Goal: Information Seeking & Learning: Check status

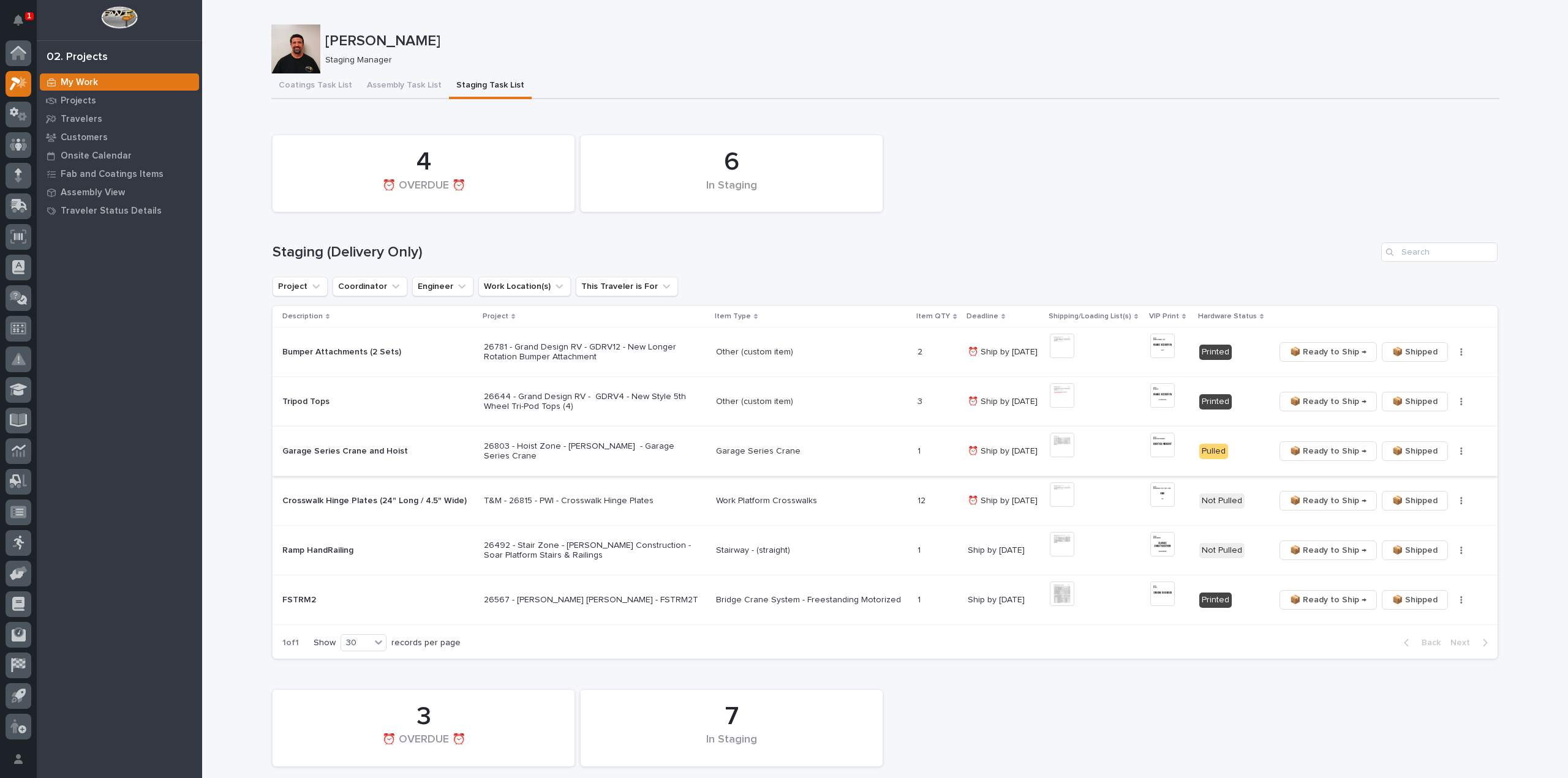
click at [1308, 450] on span "📦 Ready to Ship →" at bounding box center [1328, 451] width 77 height 15
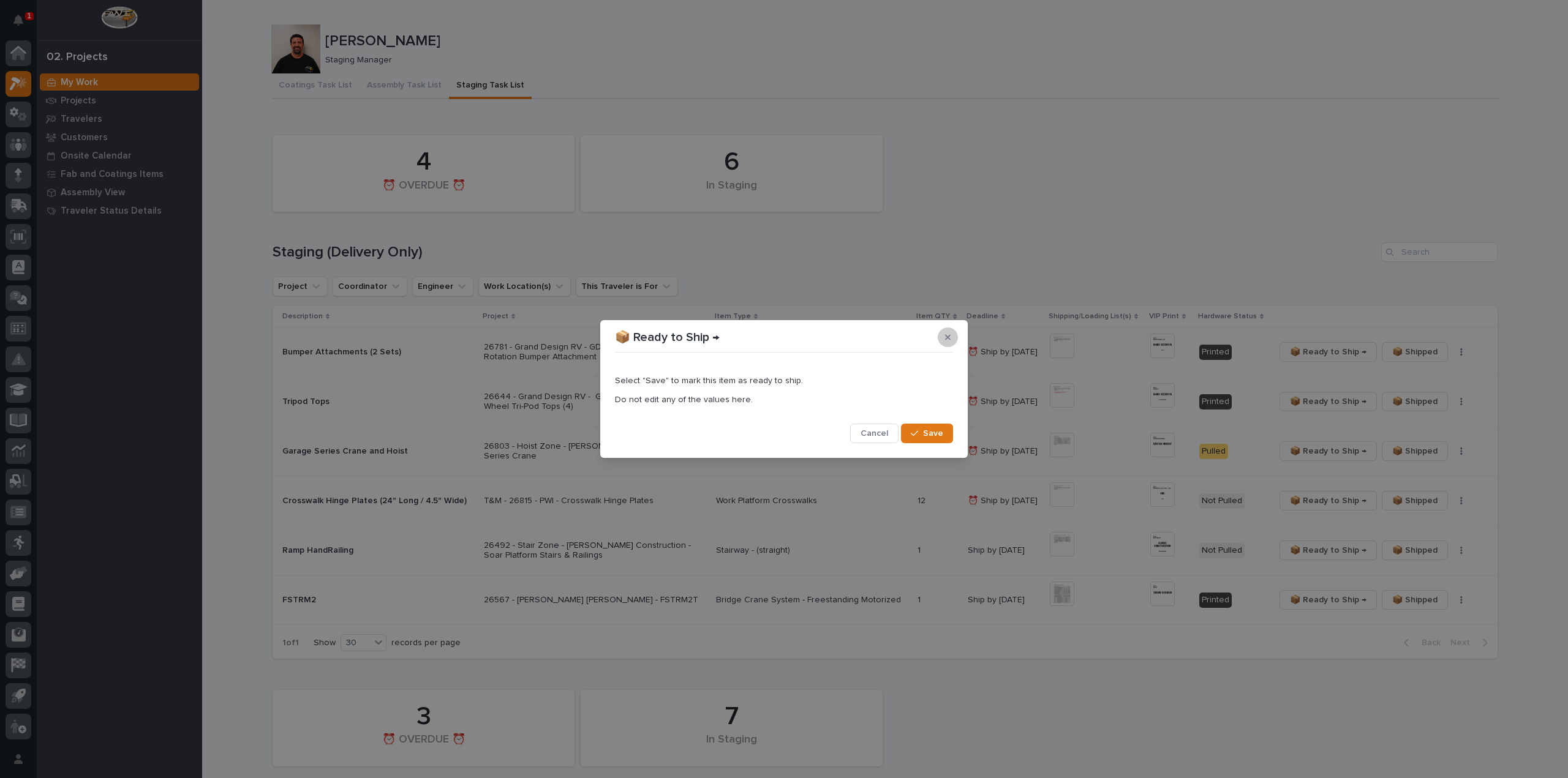
click at [950, 338] on icon "button" at bounding box center [948, 338] width 6 height 9
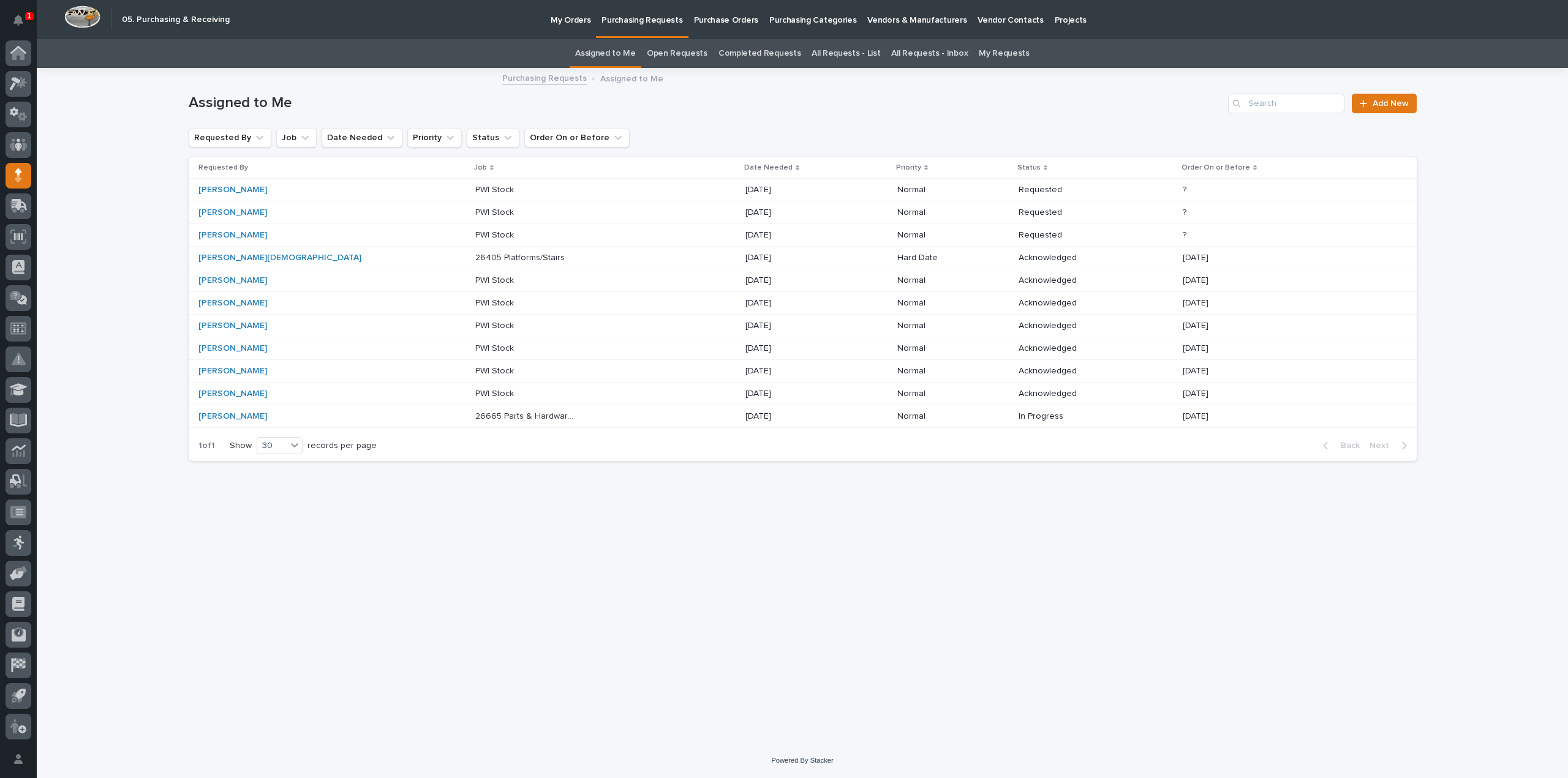
click at [845, 56] on link "All Requests - List" at bounding box center [846, 53] width 69 height 29
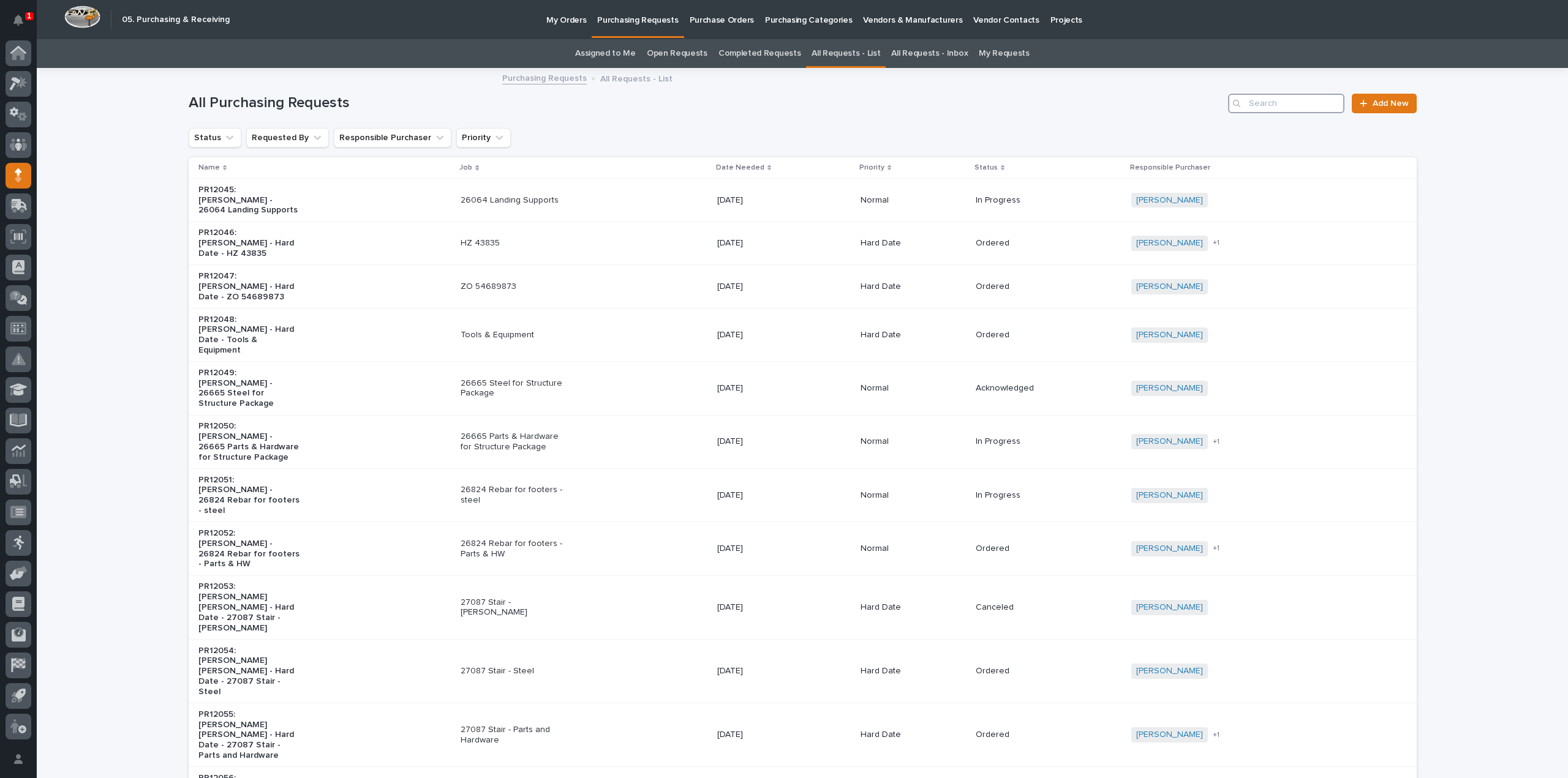
click at [1283, 97] on input "Search" at bounding box center [1286, 104] width 116 height 20
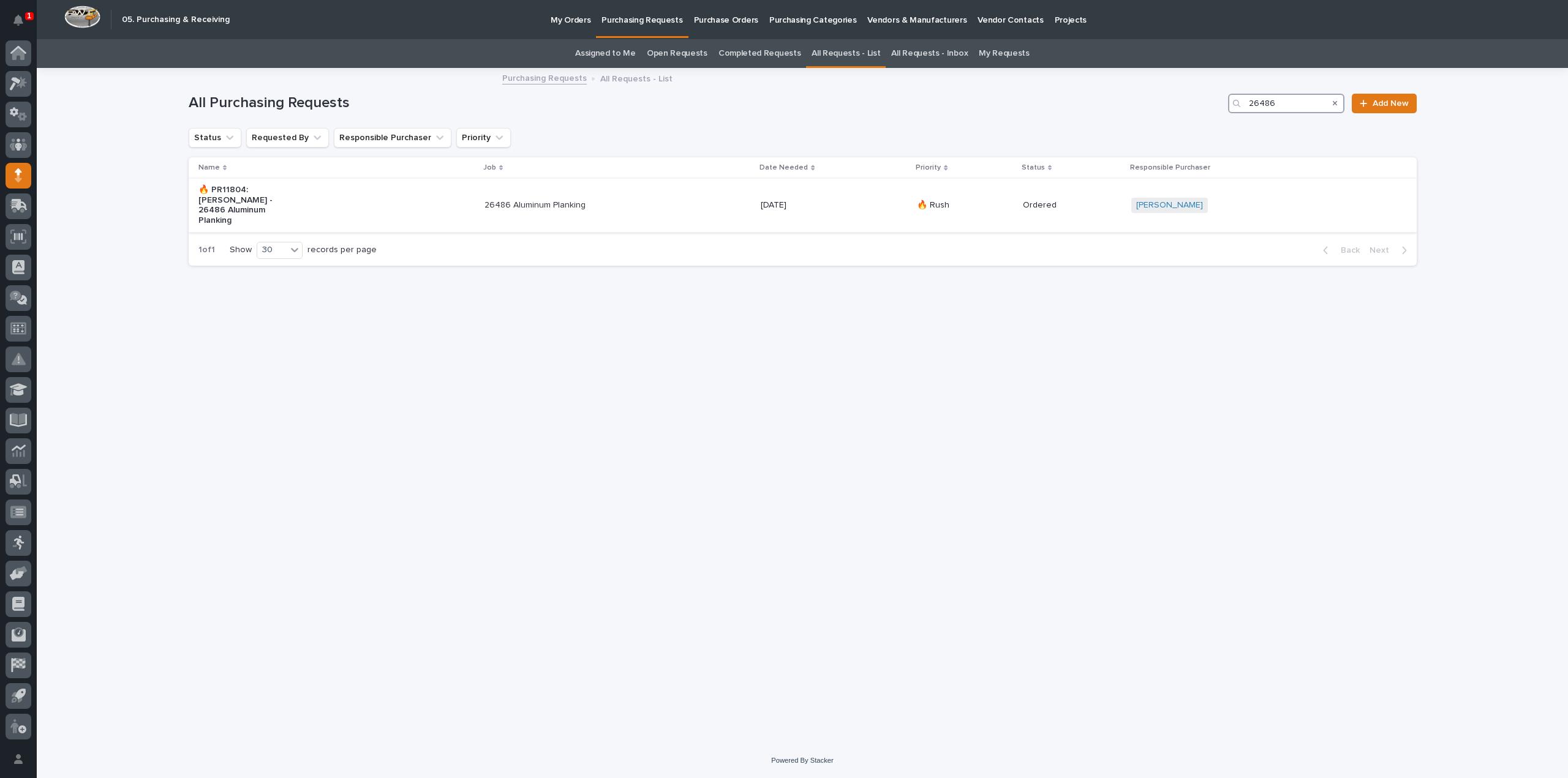
type input "26486"
click at [563, 203] on p "26486 Aluminum Planking" at bounding box center [536, 205] width 102 height 11
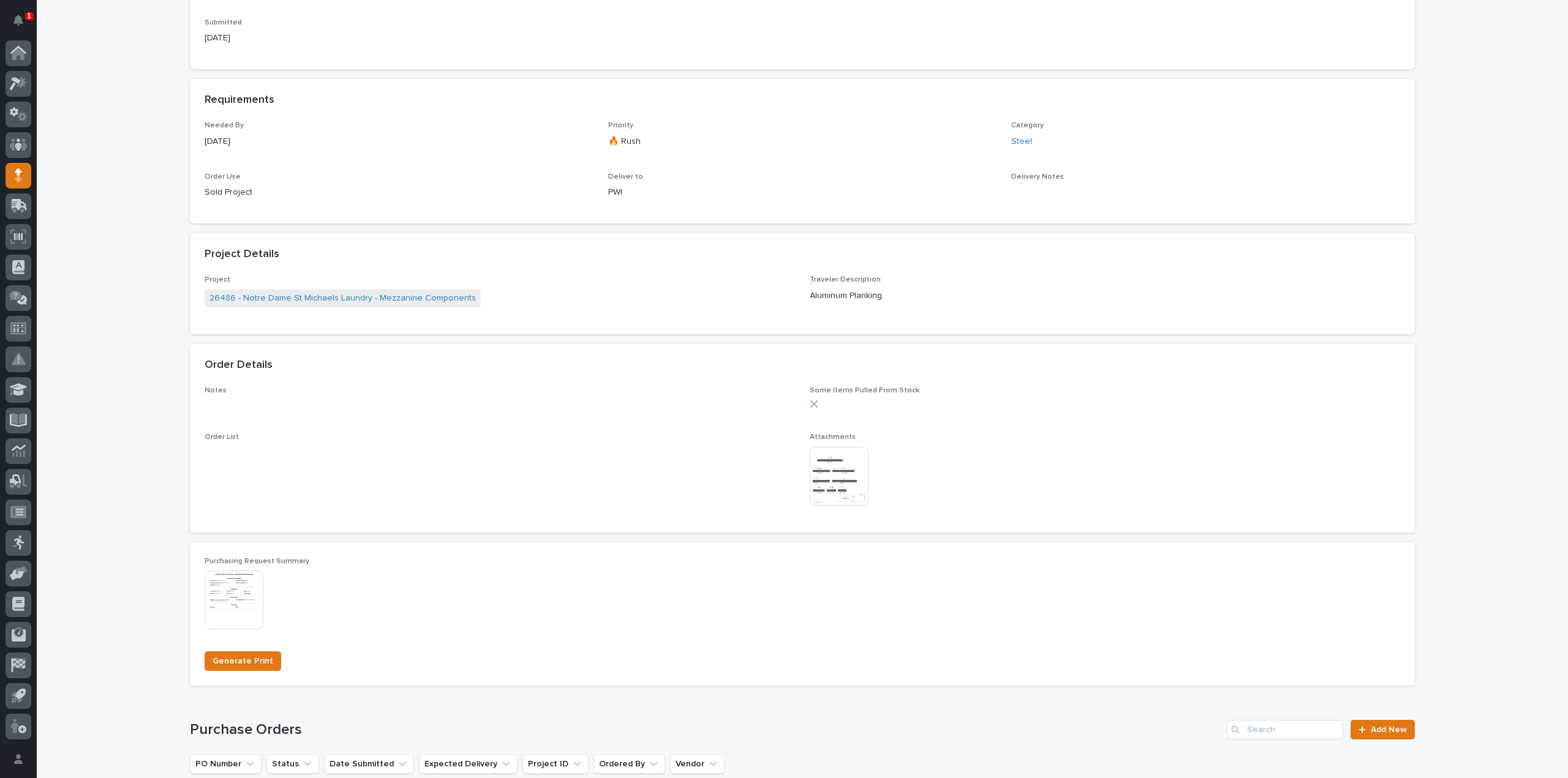
scroll to position [367, 0]
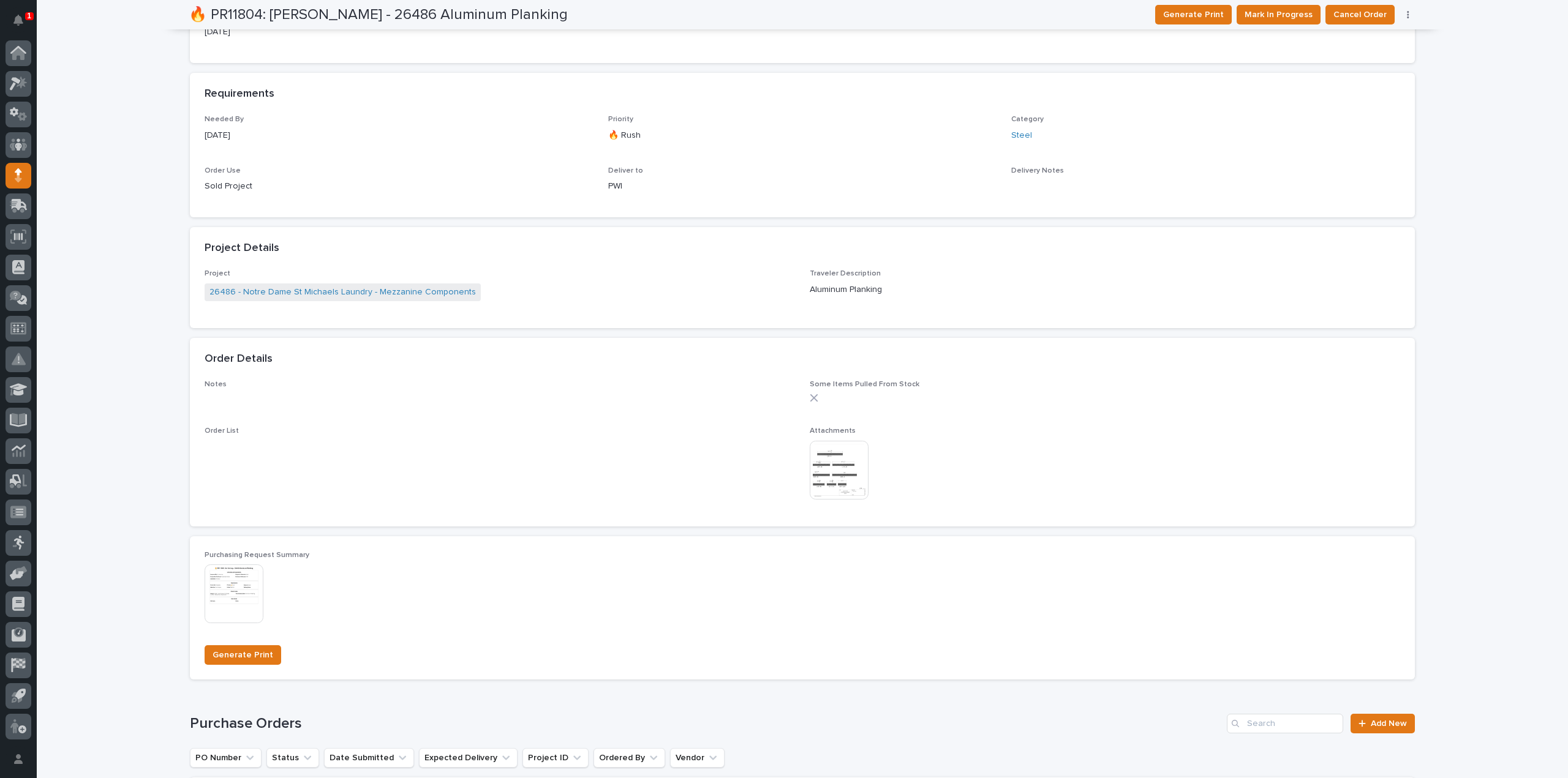
click at [834, 487] on img at bounding box center [839, 470] width 59 height 59
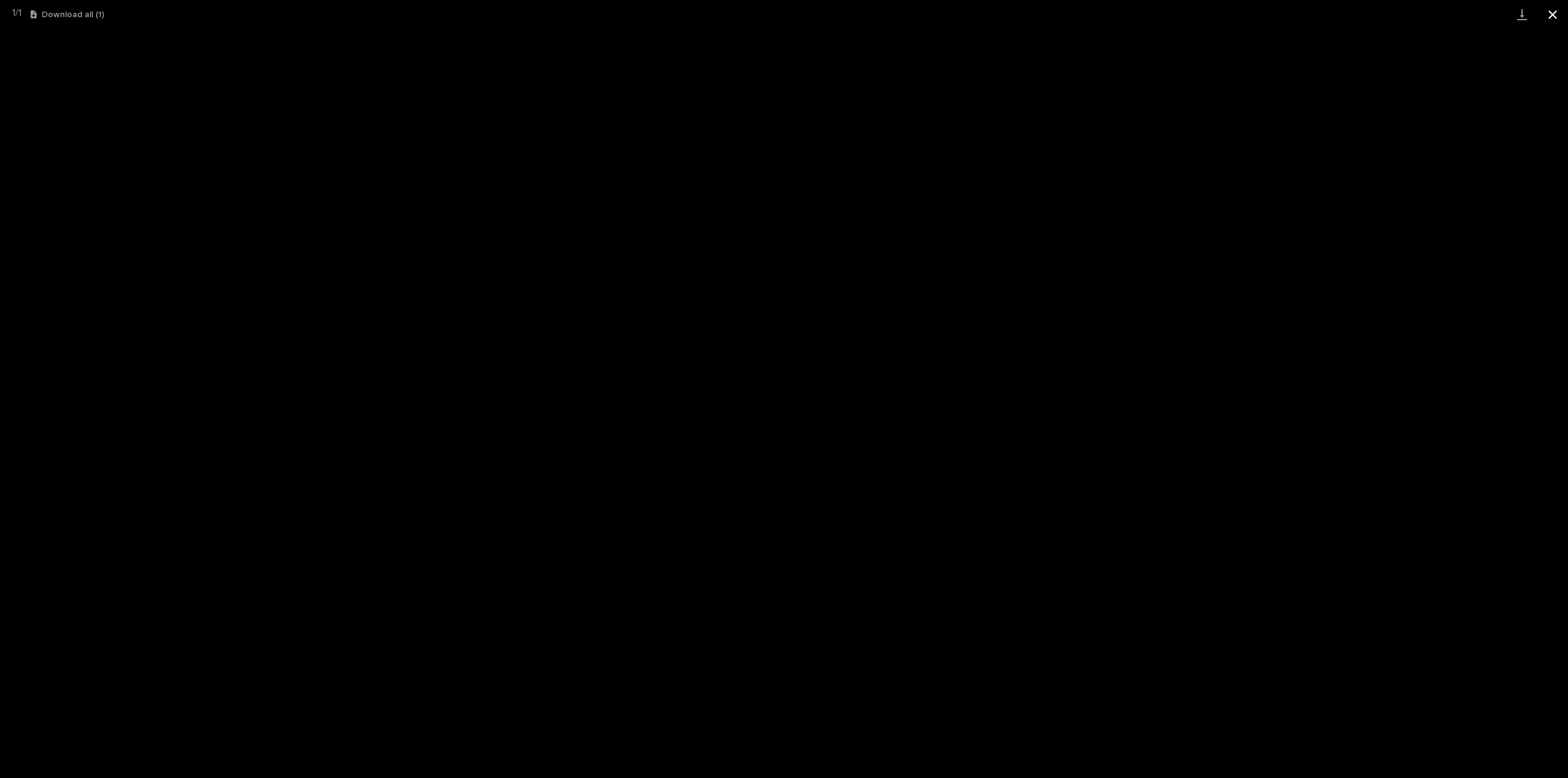
click at [1554, 13] on button "Close gallery" at bounding box center [1552, 14] width 31 height 29
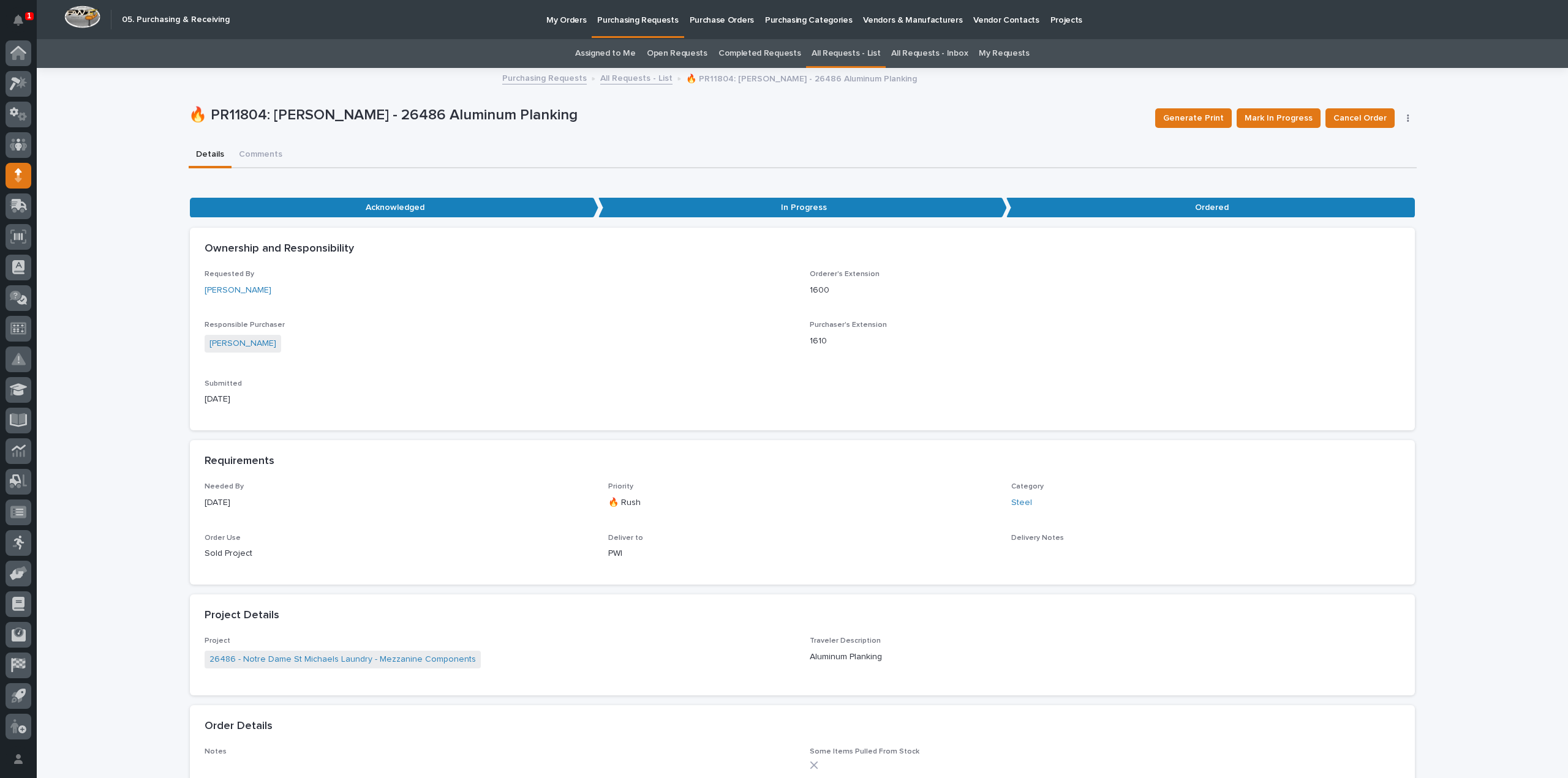
scroll to position [123, 0]
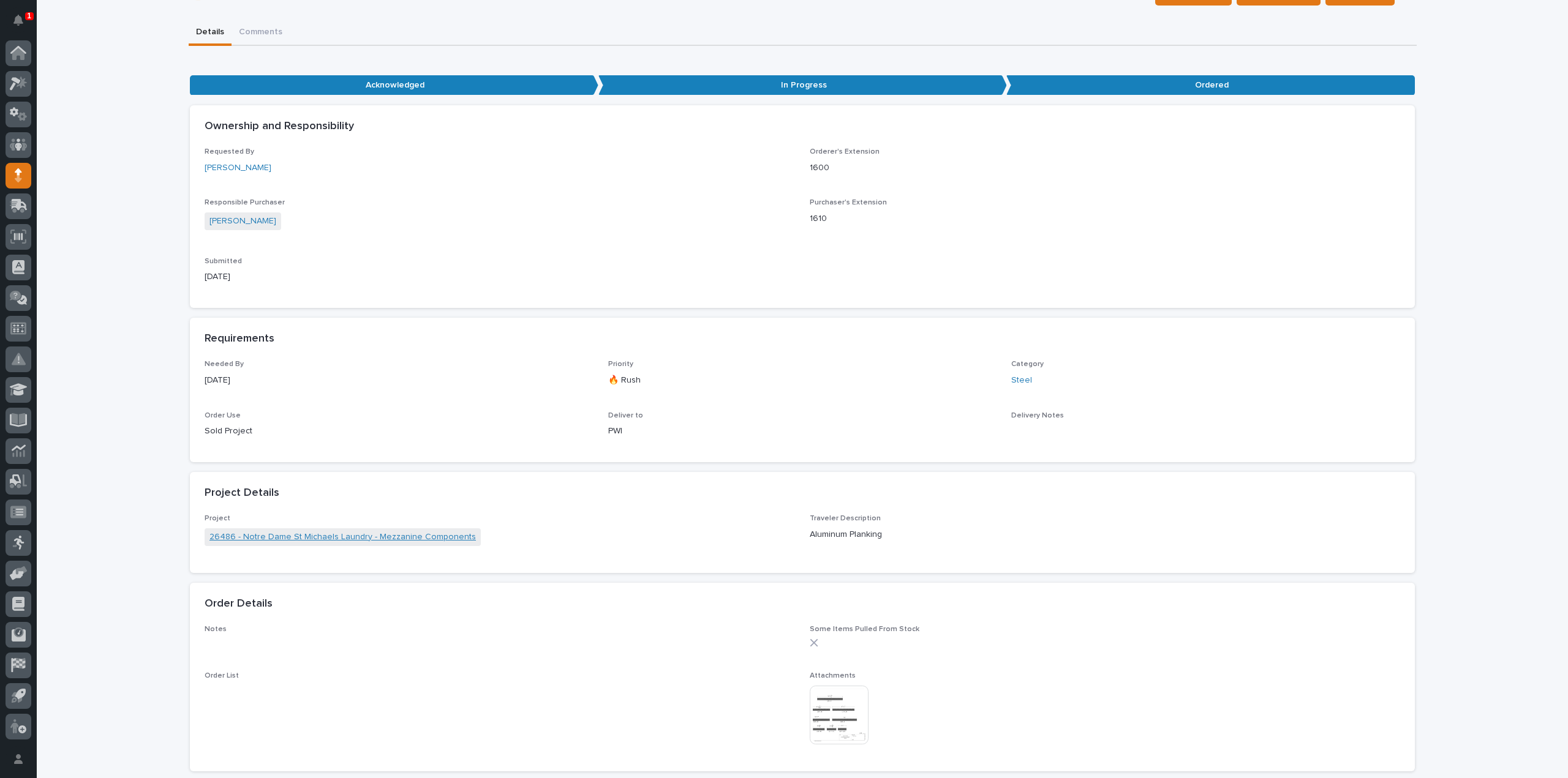
click at [414, 539] on link "26486 - Notre Dame St Michaels Laundry - Mezzanine Components" at bounding box center [343, 538] width 267 height 13
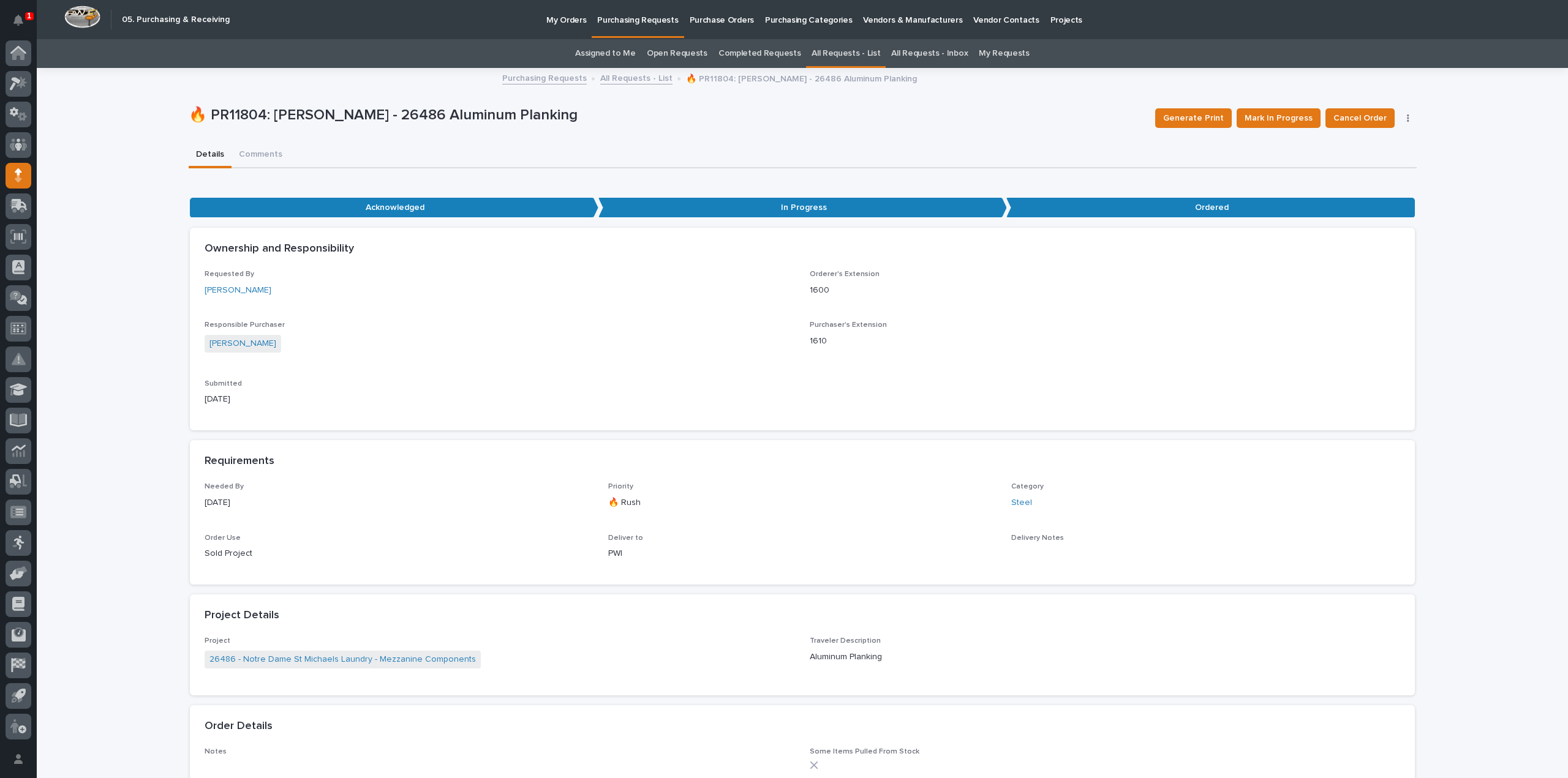
scroll to position [39, 0]
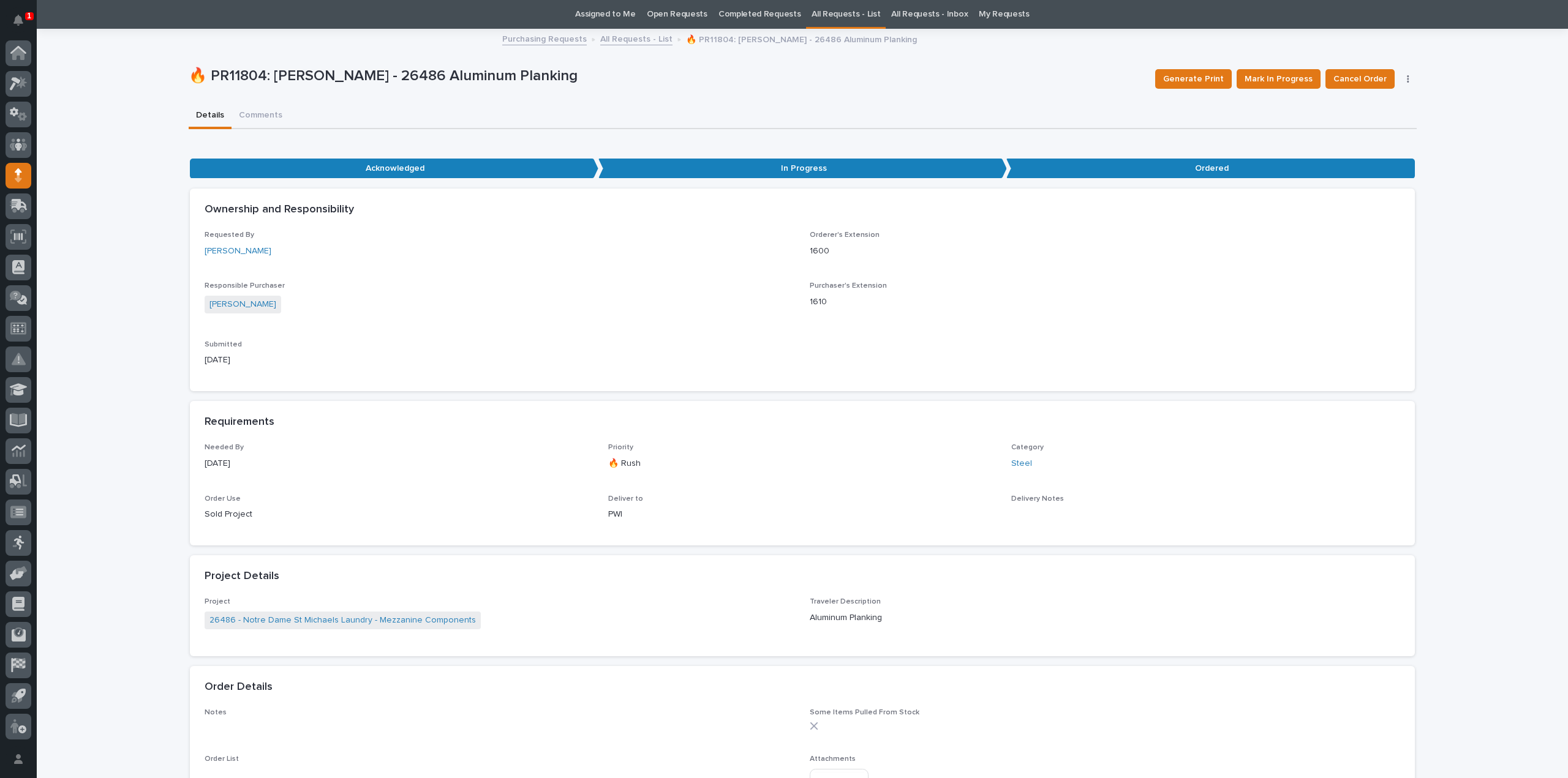
click at [612, 16] on link "Assigned to Me" at bounding box center [605, 14] width 60 height 29
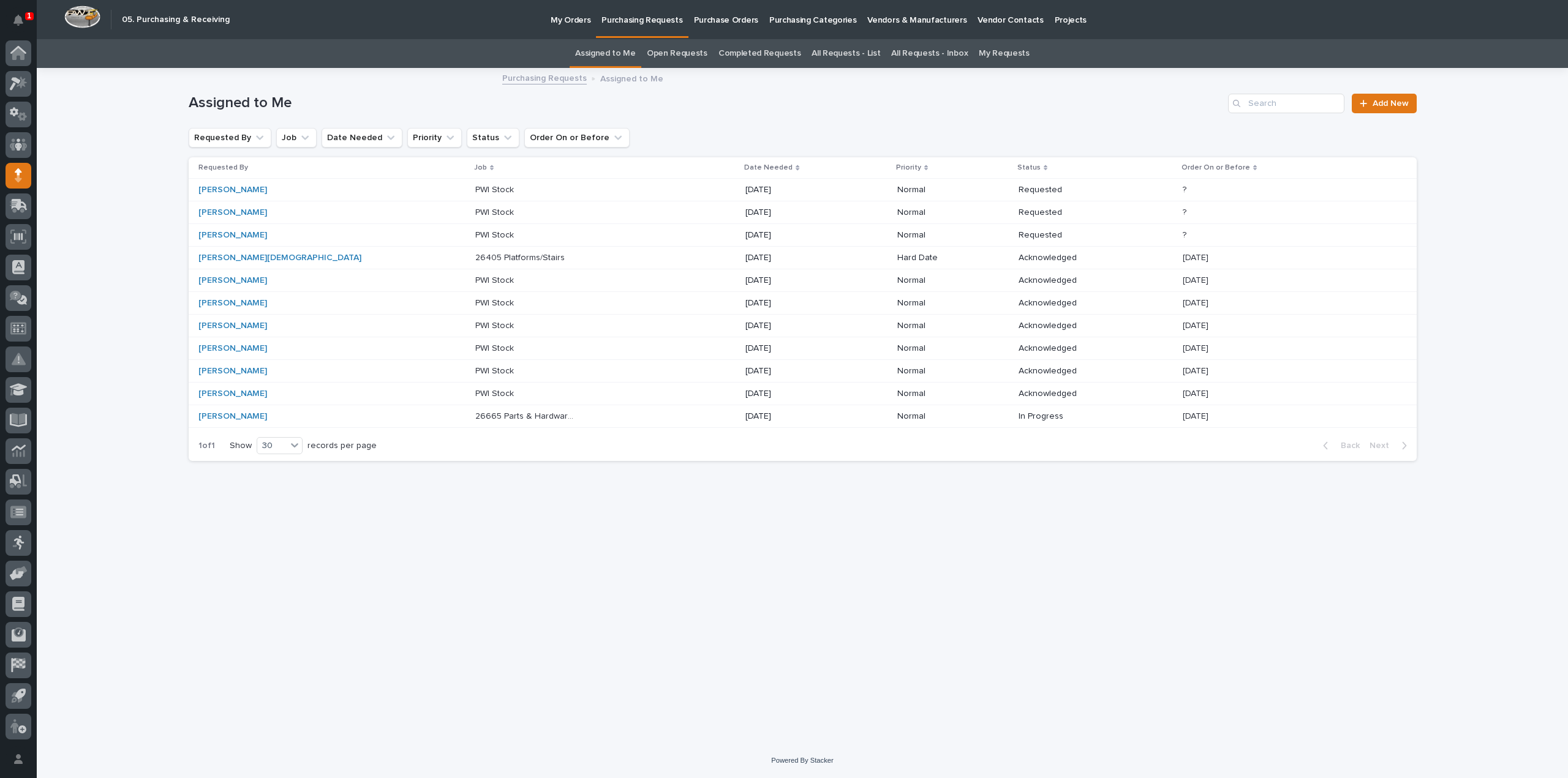
click at [105, 166] on div "Loading... Saving… Loading... Saving… Assigned to Me Add New Requested By Job D…" at bounding box center [802, 406] width 1531 height 674
click at [475, 257] on p "26405 Platforms/Stairs" at bounding box center [521, 257] width 92 height 13
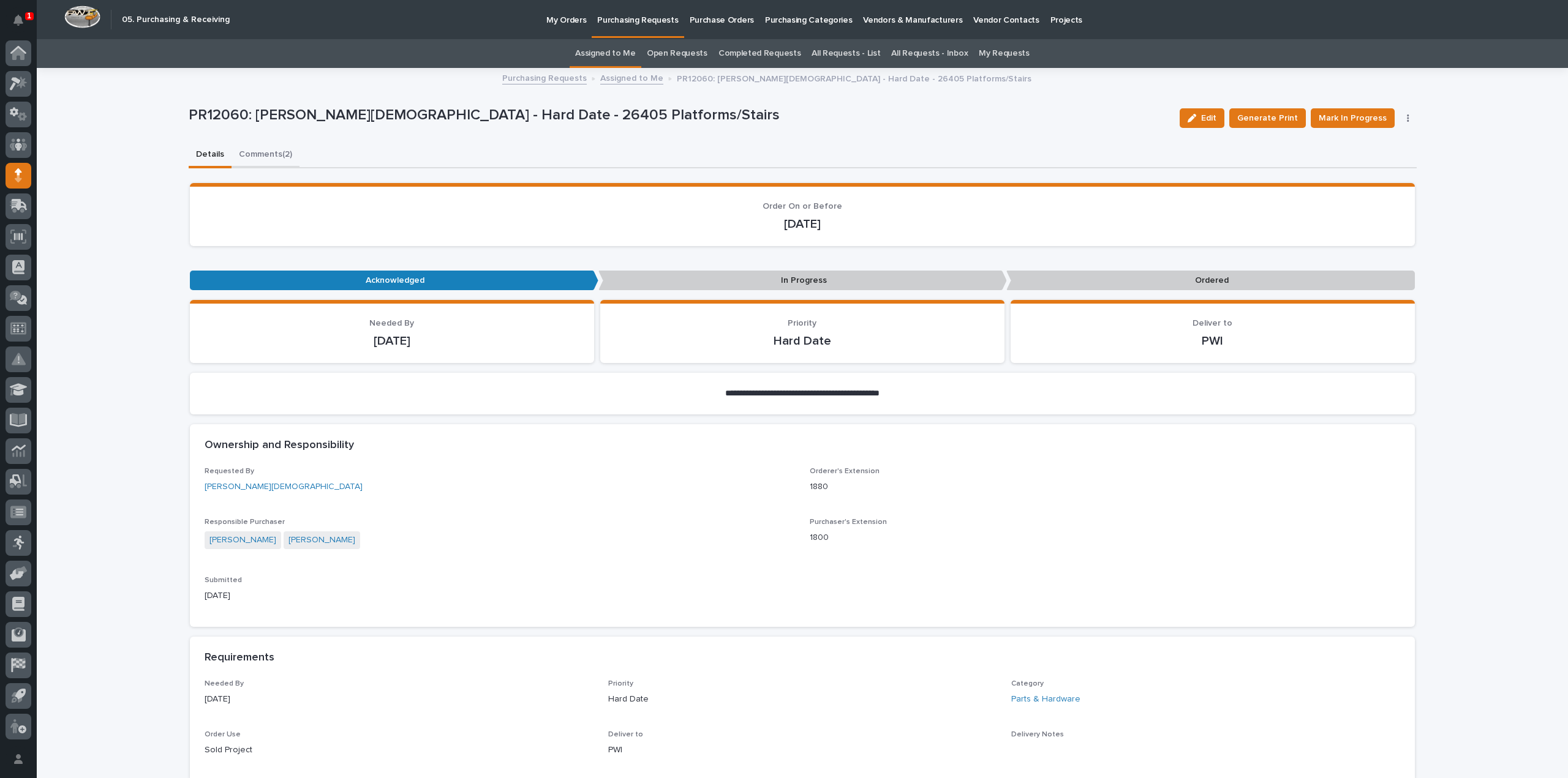
click at [241, 154] on button "Comments (2)" at bounding box center [265, 155] width 68 height 26
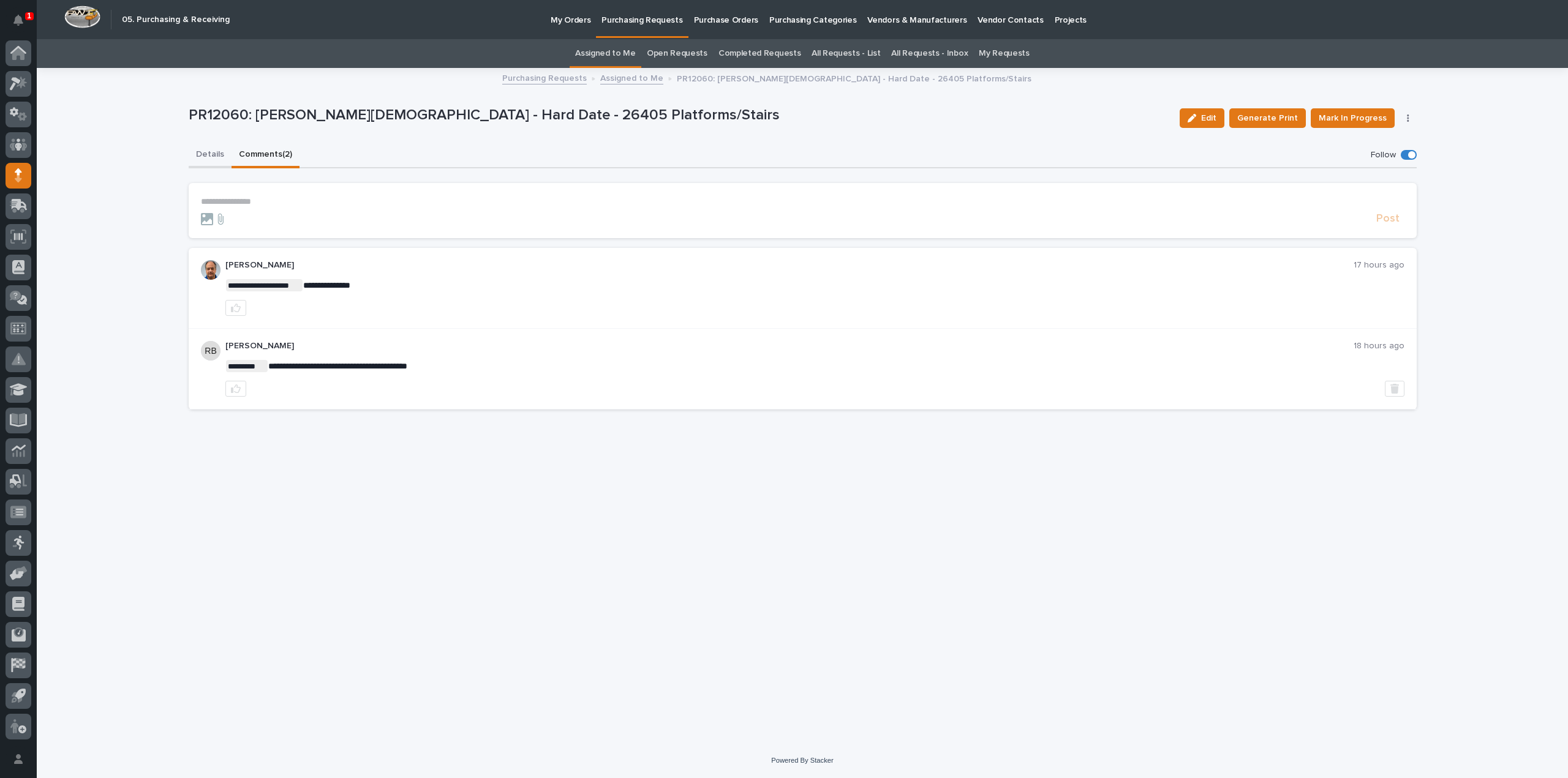
click at [207, 152] on button "Details" at bounding box center [210, 155] width 43 height 26
